Goal: Check status: Check status

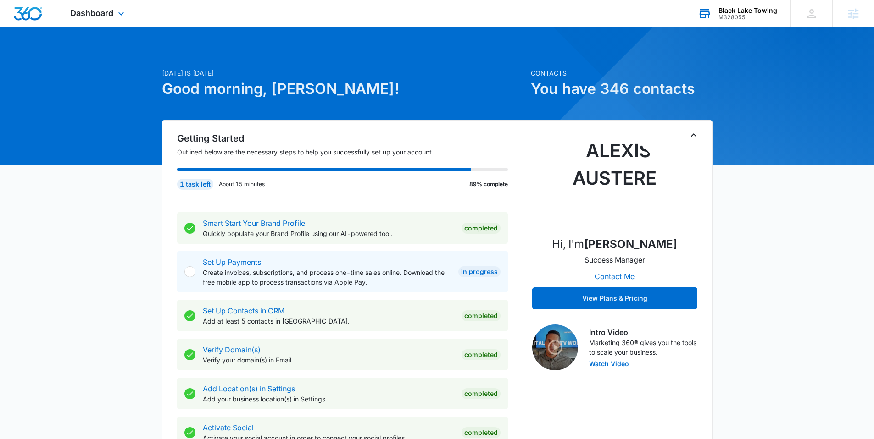
click at [750, 15] on div "M328055" at bounding box center [747, 17] width 59 height 6
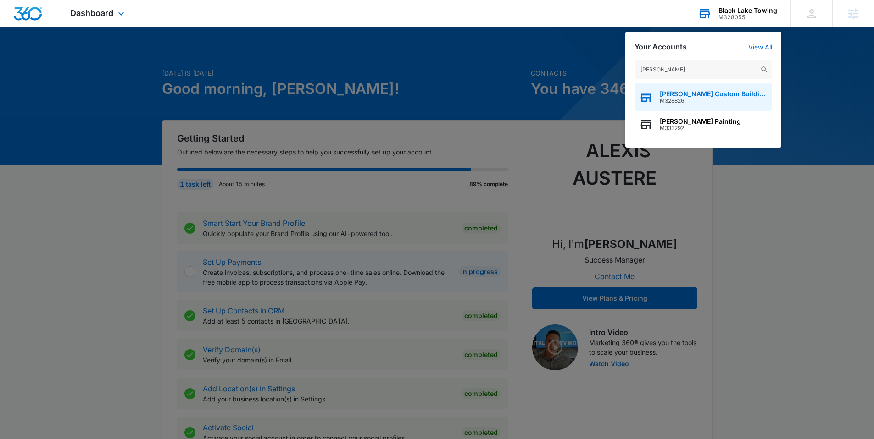
type input "[PERSON_NAME]"
click at [695, 96] on span "[PERSON_NAME] Custom Building and Renovation LLC" at bounding box center [713, 93] width 108 height 7
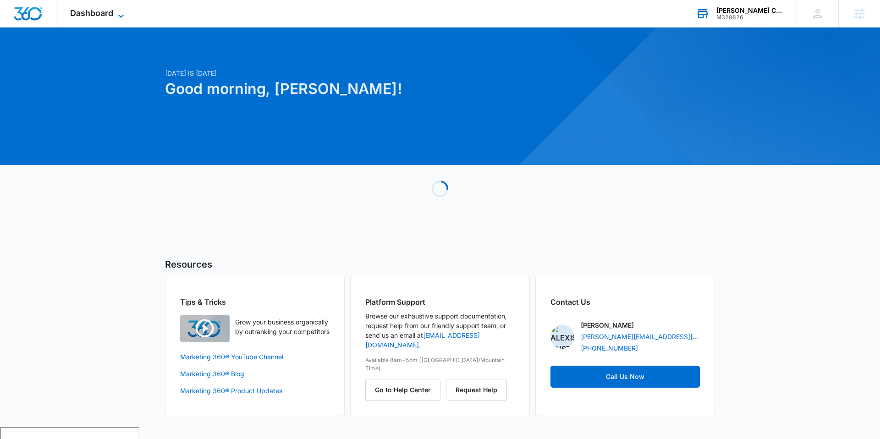
click at [119, 13] on icon at bounding box center [121, 16] width 11 height 11
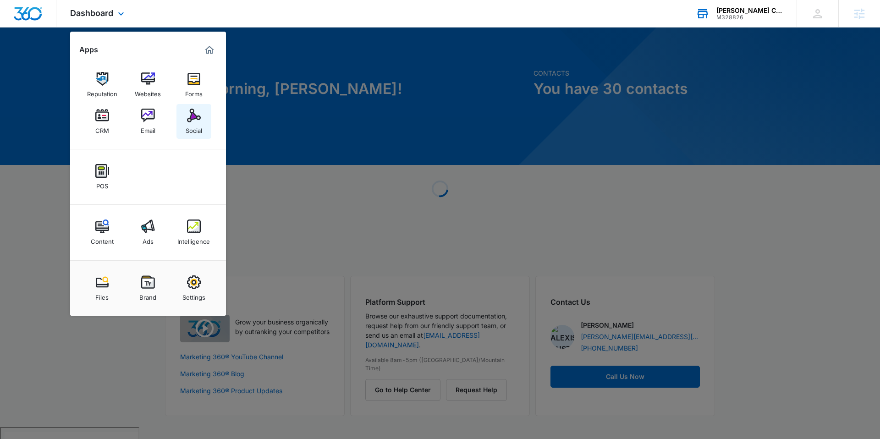
click at [190, 120] on img at bounding box center [194, 116] width 14 height 14
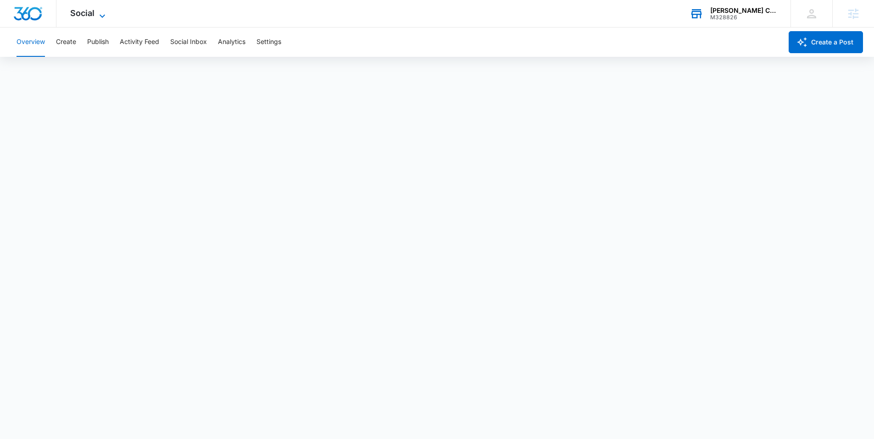
click at [83, 12] on span "Social" at bounding box center [82, 13] width 24 height 10
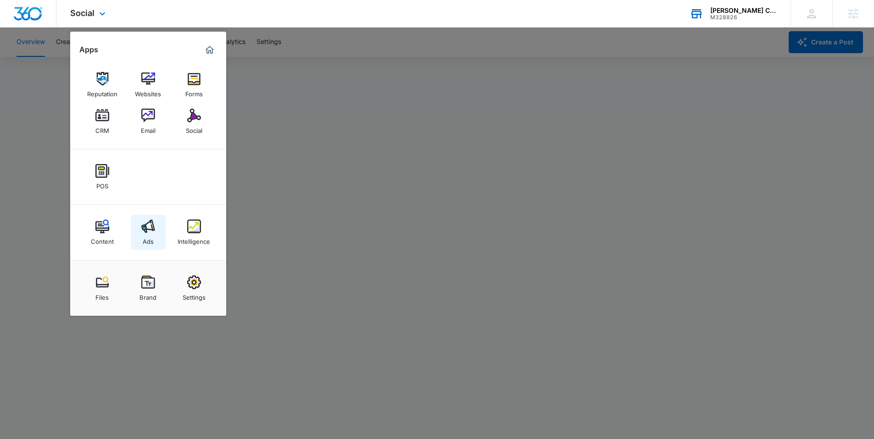
click at [146, 228] on img at bounding box center [148, 227] width 14 height 14
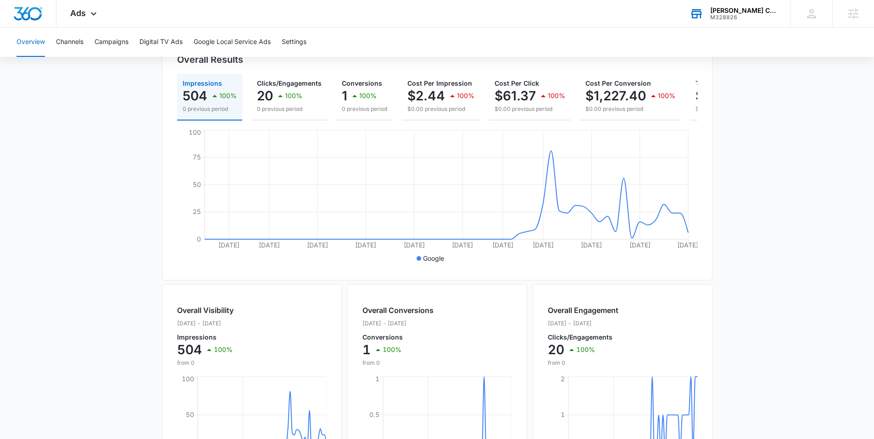
scroll to position [312, 0]
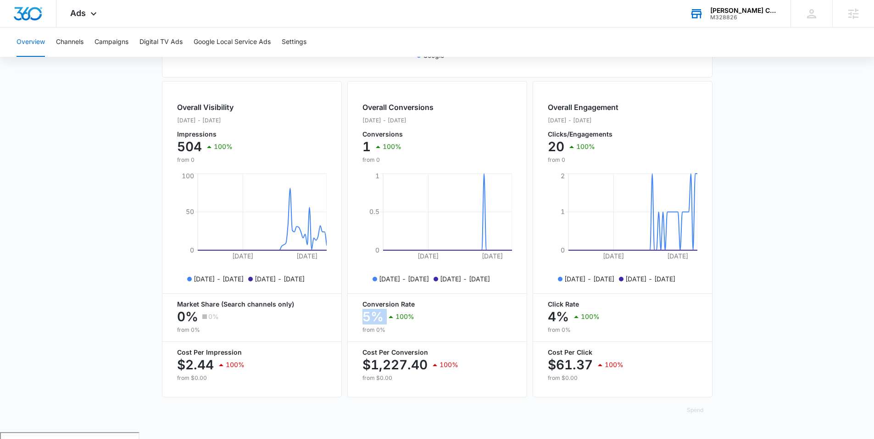
drag, startPoint x: 437, startPoint y: 315, endPoint x: 366, endPoint y: 315, distance: 70.6
click at [366, 315] on div "5% 100%" at bounding box center [436, 317] width 149 height 18
click at [415, 318] on div "5% 100%" at bounding box center [436, 317] width 149 height 18
drag, startPoint x: 422, startPoint y: 322, endPoint x: 356, endPoint y: 321, distance: 66.0
click at [356, 321] on div "Overall Conversions [DATE] - [DATE] Conversions 1 100% from 0 [DATE] [DATE] 0 0…" at bounding box center [437, 239] width 180 height 316
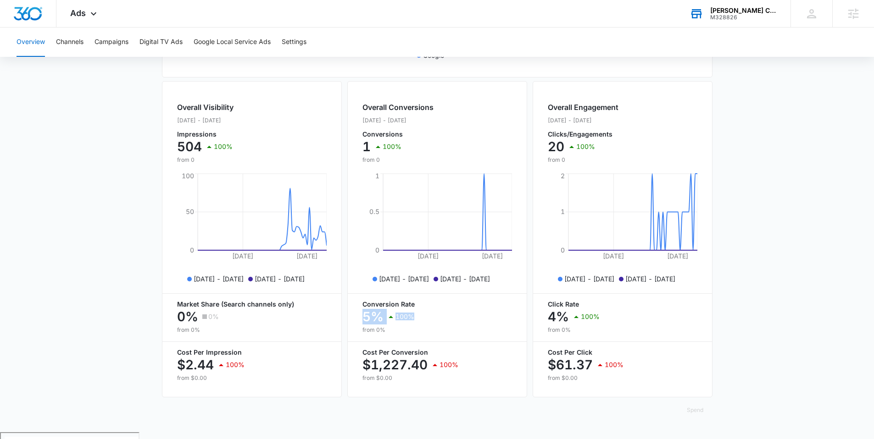
click at [388, 322] on icon at bounding box center [390, 316] width 11 height 11
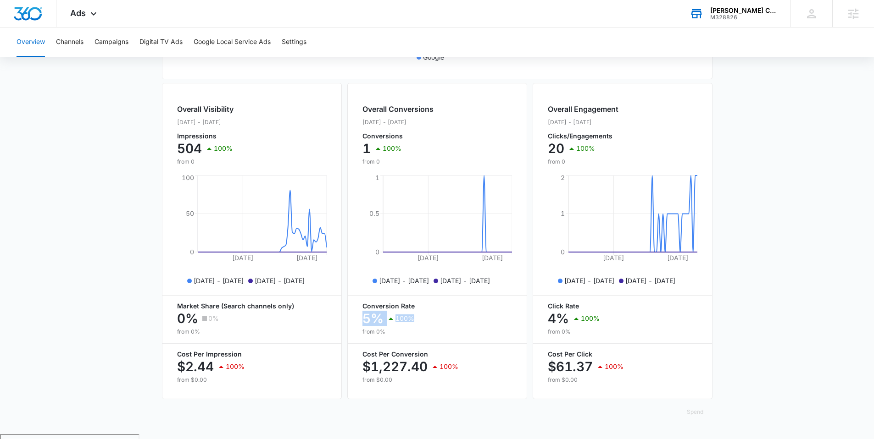
drag, startPoint x: 410, startPoint y: 332, endPoint x: 360, endPoint y: 329, distance: 50.1
click at [360, 329] on div "Overall Conversions [DATE] - [DATE] Conversions 1 100% from 0 [DATE] [DATE] 0 0…" at bounding box center [437, 241] width 180 height 316
click at [392, 324] on icon at bounding box center [390, 318] width 11 height 11
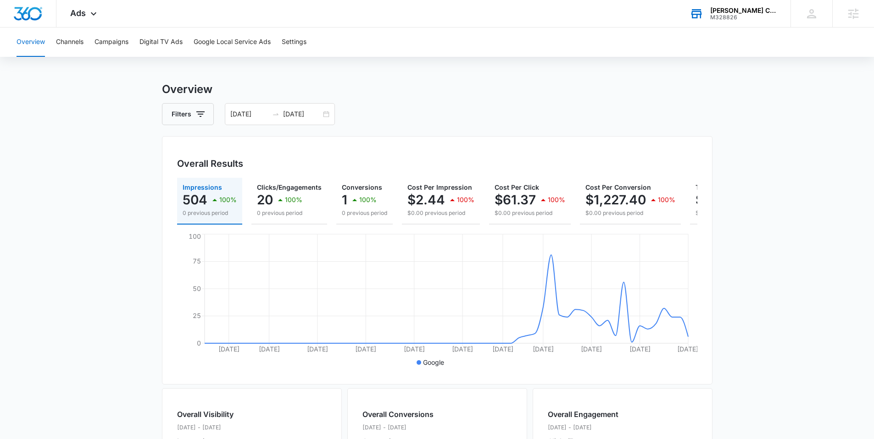
scroll to position [0, 0]
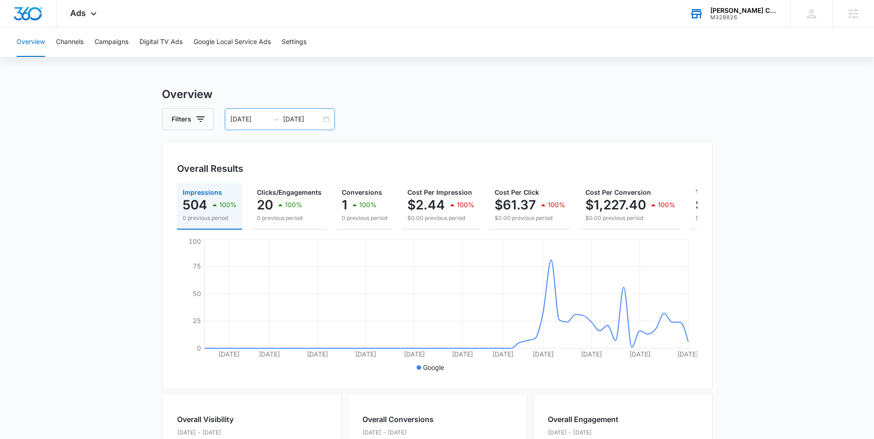
click at [323, 122] on div "[DATE] [DATE]" at bounding box center [280, 119] width 110 height 22
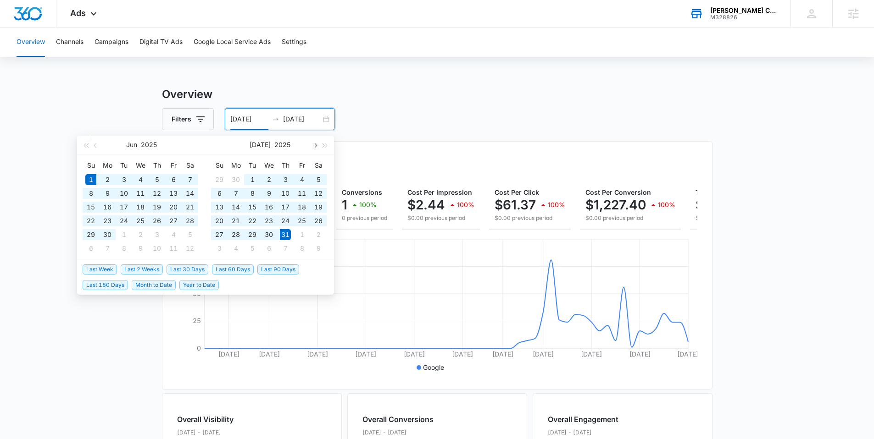
click at [311, 147] on button "button" at bounding box center [315, 145] width 10 height 18
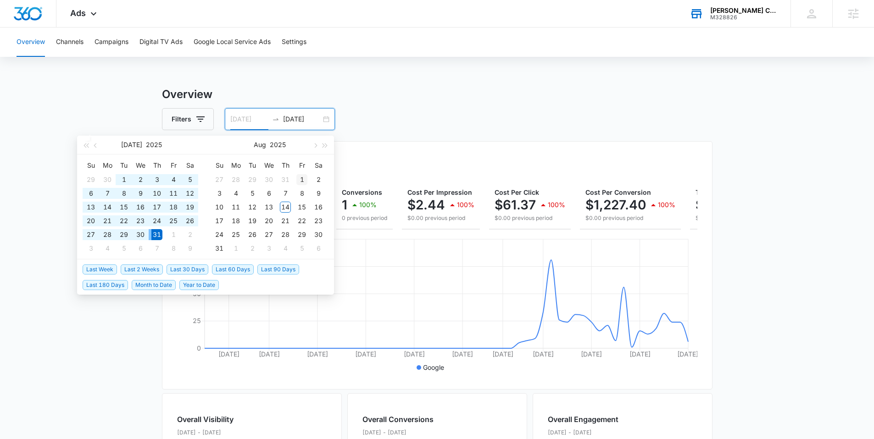
type input "[DATE]"
click at [301, 178] on div "1" at bounding box center [301, 179] width 11 height 11
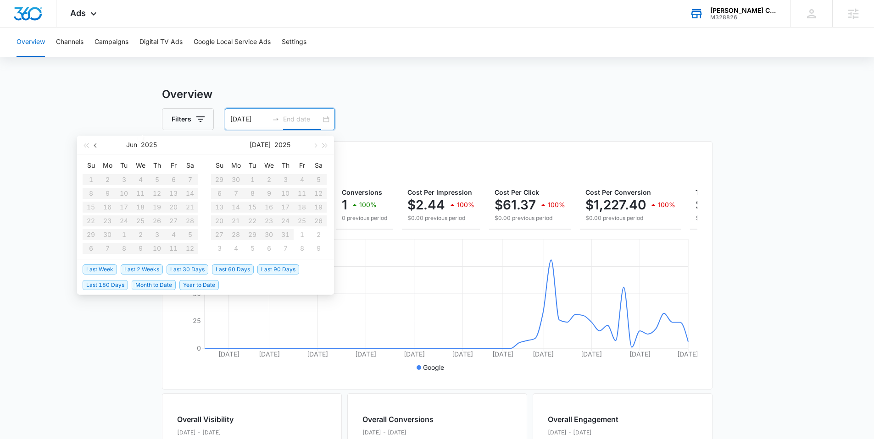
click at [95, 145] on span "button" at bounding box center [96, 145] width 5 height 5
click at [94, 146] on span "button" at bounding box center [96, 145] width 5 height 5
click at [315, 147] on button "button" at bounding box center [315, 145] width 10 height 18
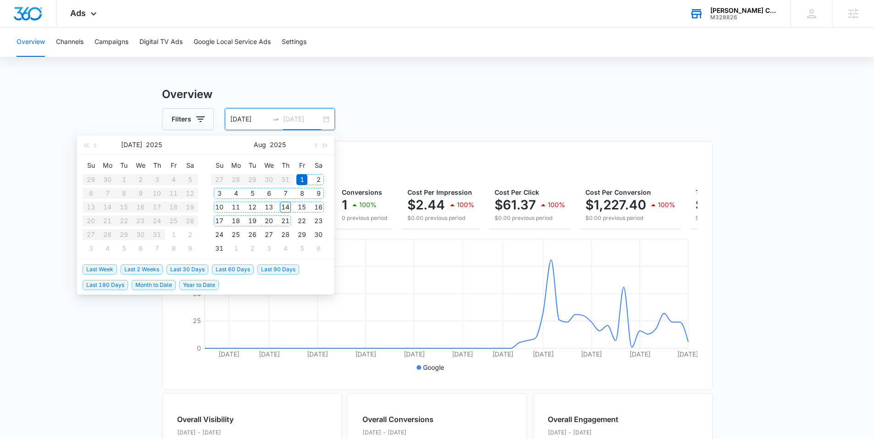
type input "[DATE]"
click at [288, 208] on div "14" at bounding box center [285, 207] width 11 height 11
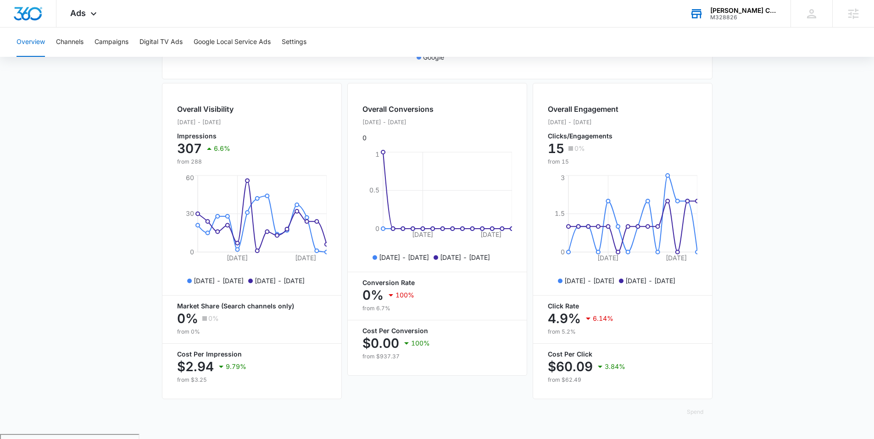
scroll to position [312, 0]
